Goal: Navigation & Orientation: Find specific page/section

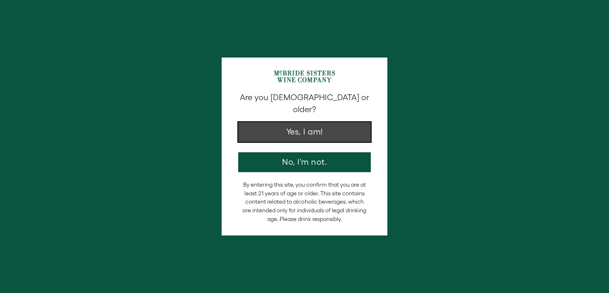
click at [328, 122] on button "Yes, I am!" at bounding box center [304, 132] width 133 height 20
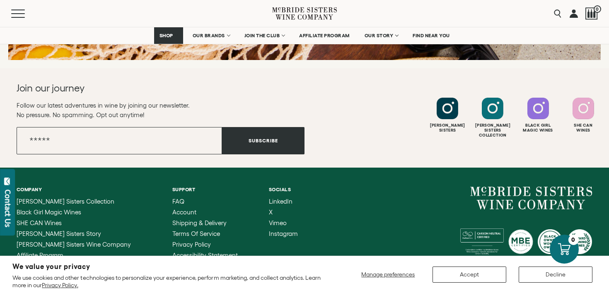
scroll to position [1341, 0]
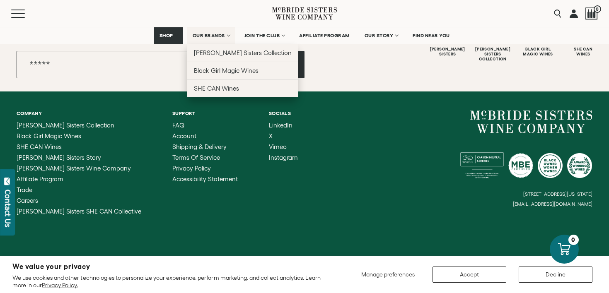
click at [208, 35] on span "OUR BRANDS" at bounding box center [209, 36] width 32 height 6
